Goal: Task Accomplishment & Management: Manage account settings

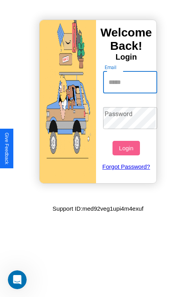
click at [131, 82] on input "Email" at bounding box center [130, 82] width 55 height 22
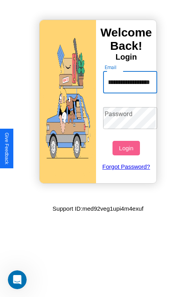
scroll to position [0, 22]
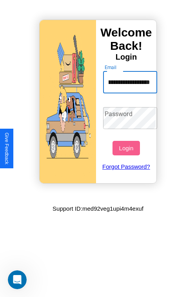
type input "**********"
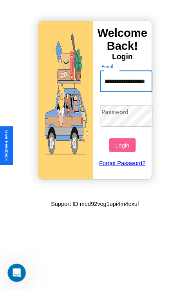
scroll to position [0, 0]
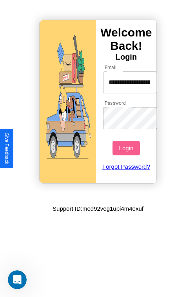
click at [127, 148] on button "Login" at bounding box center [126, 148] width 27 height 15
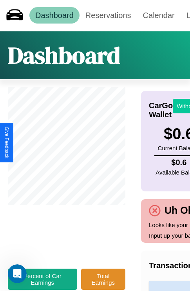
click at [184, 106] on button "Withdraw" at bounding box center [189, 106] width 33 height 15
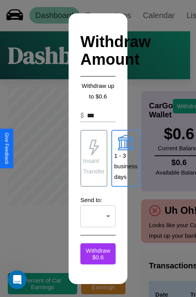
click at [94, 158] on p "Insant Transfer" at bounding box center [94, 165] width 22 height 21
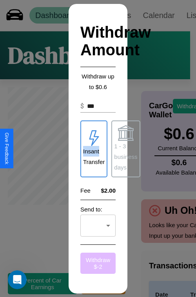
click at [98, 263] on button "Withdraw $ -2" at bounding box center [97, 263] width 35 height 21
